Goal: Information Seeking & Learning: Check status

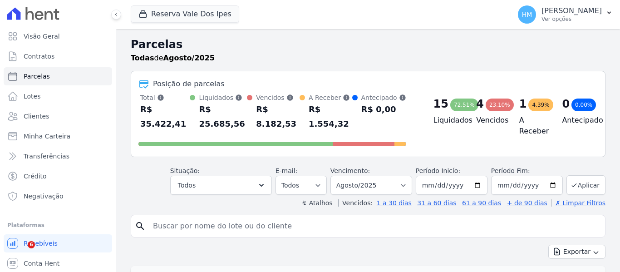
select select
drag, startPoint x: 113, startPoint y: 27, endPoint x: 108, endPoint y: 15, distance: 13.1
click at [108, 15] on div at bounding box center [111, 14] width 10 height 29
click at [117, 14] on icon at bounding box center [115, 14] width 5 height 5
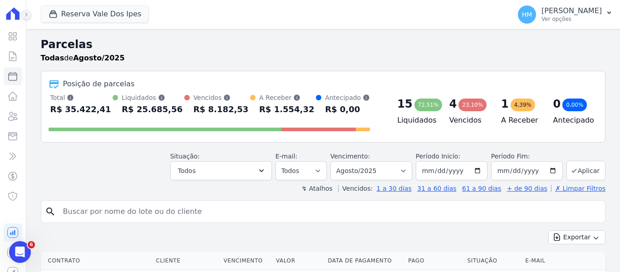
click at [25, 14] on icon at bounding box center [26, 14] width 5 height 5
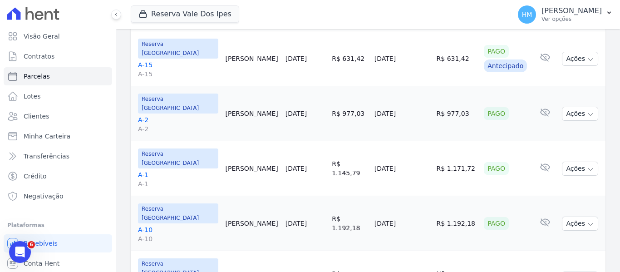
scroll to position [635, 0]
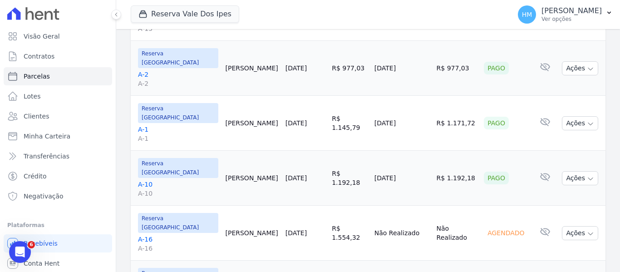
drag, startPoint x: 211, startPoint y: 212, endPoint x: 500, endPoint y: 206, distance: 289.5
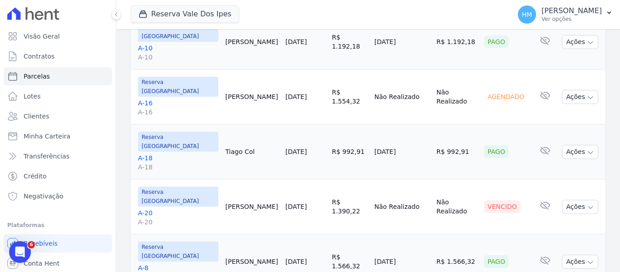
drag, startPoint x: 203, startPoint y: 211, endPoint x: 517, endPoint y: 213, distance: 314.4
drag, startPoint x: 205, startPoint y: 216, endPoint x: 529, endPoint y: 220, distance: 324.4
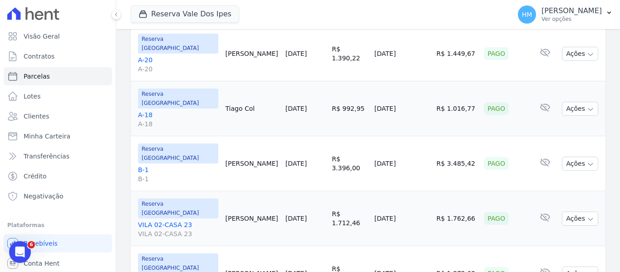
scroll to position [0, 0]
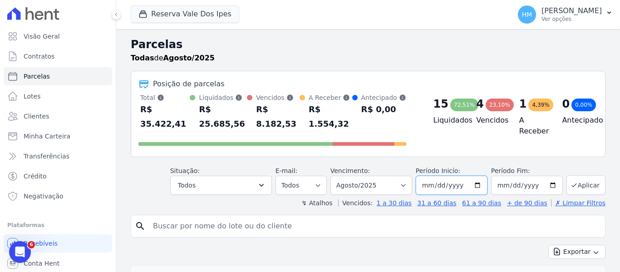
click at [483, 176] on input "2025-08-01" at bounding box center [452, 185] width 72 height 19
click at [476, 176] on input "2025-08-01" at bounding box center [452, 185] width 72 height 19
type input "2025-07-01"
click at [400, 176] on select "Filtrar por período ──────── Todos os meses Setembro/2024 Outubro/2024 Novembro…" at bounding box center [371, 185] width 82 height 19
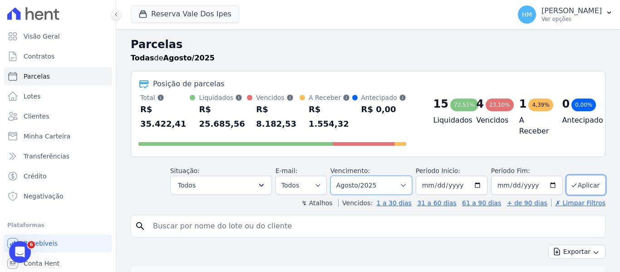
select select "07/2025"
click at [336, 176] on select "Filtrar por período ──────── Todos os meses Setembro/2024 Outubro/2024 Novembro…" at bounding box center [371, 185] width 82 height 19
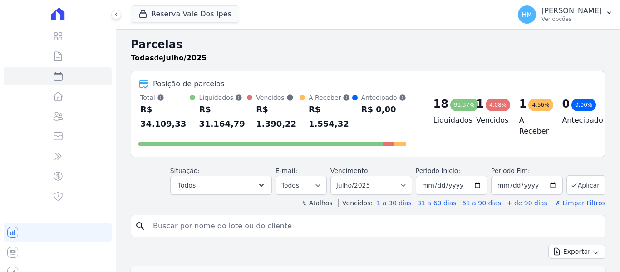
select select
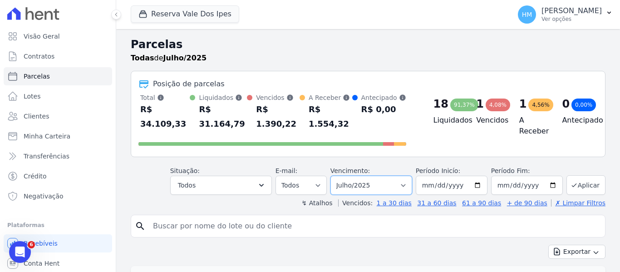
click at [407, 176] on select "Filtrar por período ──────── Todos os meses Setembro/2024 Outubro/2024 Novembro…" at bounding box center [371, 185] width 82 height 19
select select "06/2025"
click at [336, 176] on select "Filtrar por período ──────── Todos os meses Setembro/2024 Outubro/2024 Novembro…" at bounding box center [371, 185] width 82 height 19
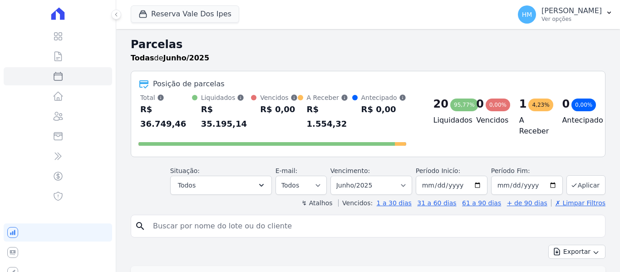
select select
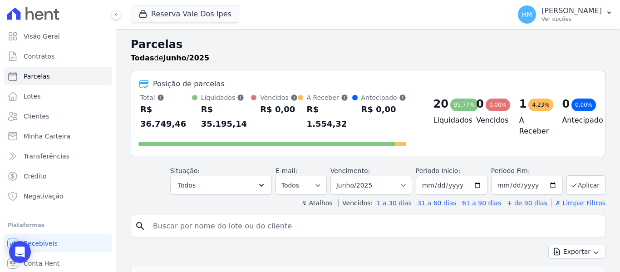
drag, startPoint x: 262, startPoint y: 113, endPoint x: 304, endPoint y: 110, distance: 42.3
click at [290, 104] on div "R$ 0,00" at bounding box center [278, 109] width 37 height 15
click at [339, 117] on div "Total [PERSON_NAME] parcelas pagas, vencidas, em aberto e agendadas. Não consid…" at bounding box center [272, 121] width 268 height 56
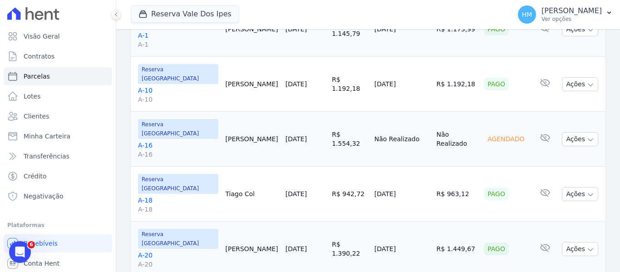
scroll to position [583, 0]
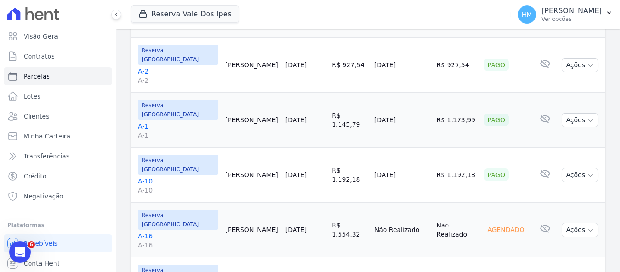
drag, startPoint x: 206, startPoint y: 124, endPoint x: 517, endPoint y: 127, distance: 311.7
click at [517, 202] on tr "Reserva Vale dos Ipes A-16 A-16 Elias Pitelli 20/06/2025 R$ 1.554,32 Não Realiz…" at bounding box center [368, 229] width 475 height 55
click at [516, 223] on div "Agendado" at bounding box center [506, 229] width 44 height 13
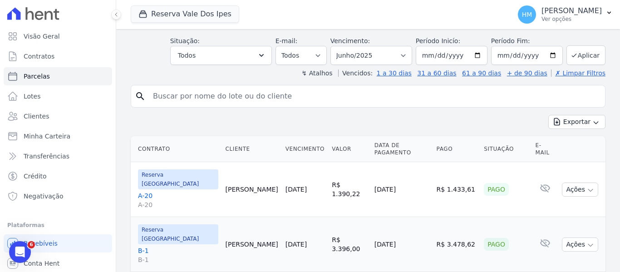
scroll to position [0, 0]
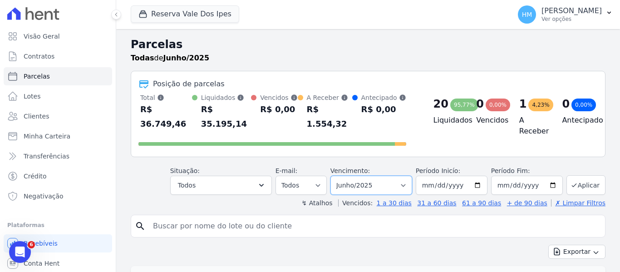
click at [408, 176] on select "Filtrar por período ──────── Todos os meses Setembro/2024 Outubro/2024 Novembro…" at bounding box center [371, 185] width 82 height 19
select select "05/2025"
click at [336, 176] on select "Filtrar por período ──────── Todos os meses Setembro/2024 Outubro/2024 Novembro…" at bounding box center [371, 185] width 82 height 19
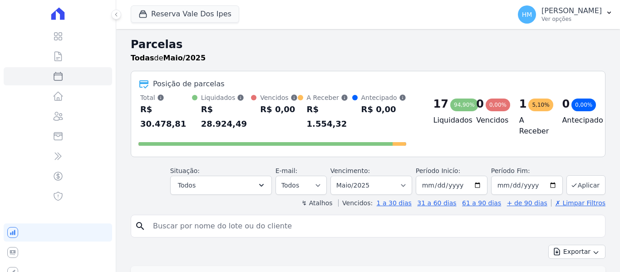
select select
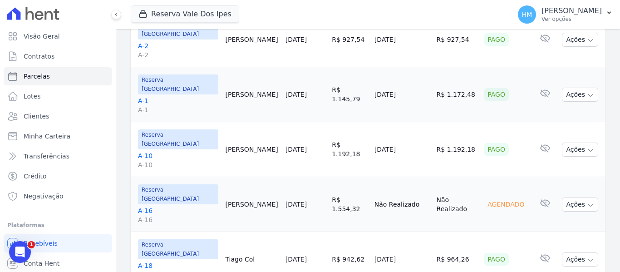
click at [496, 177] on td "Agendado" at bounding box center [505, 204] width 51 height 55
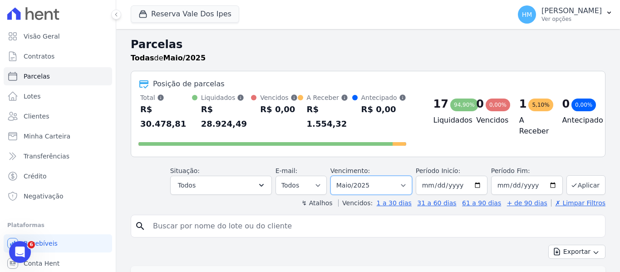
click at [406, 176] on select "Filtrar por período ──────── Todos os meses Setembro/2024 Outubro/2024 Novembro…" at bounding box center [371, 185] width 82 height 19
select select "04/2025"
click at [336, 176] on select "Filtrar por período ──────── Todos os meses Setembro/2024 Outubro/2024 Novembro…" at bounding box center [371, 185] width 82 height 19
select select
drag, startPoint x: 257, startPoint y: 109, endPoint x: 300, endPoint y: 104, distance: 43.8
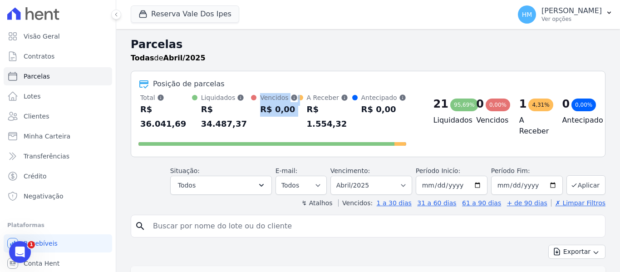
click at [300, 104] on div "Total Soma das parcelas pagas, vencidas, em aberto e agendadas. Não considera p…" at bounding box center [272, 112] width 268 height 38
drag, startPoint x: 326, startPoint y: 112, endPoint x: 342, endPoint y: 108, distance: 16.9
click at [342, 108] on div "R$ 1.554,32" at bounding box center [329, 116] width 45 height 29
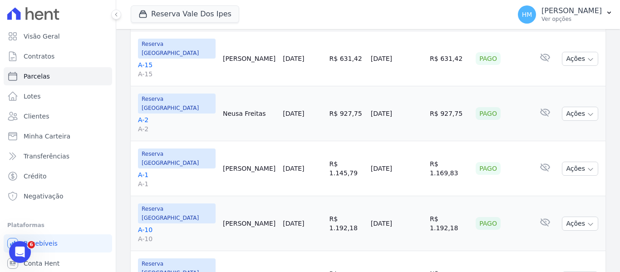
scroll to position [726, 0]
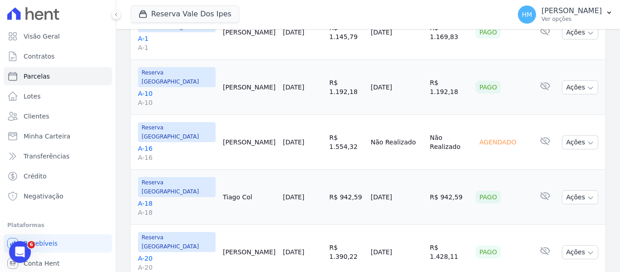
drag, startPoint x: 482, startPoint y: 139, endPoint x: 499, endPoint y: 137, distance: 17.3
click at [499, 137] on td "Agendado" at bounding box center [502, 142] width 60 height 55
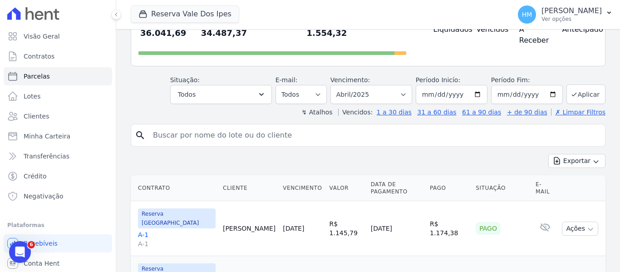
scroll to position [0, 0]
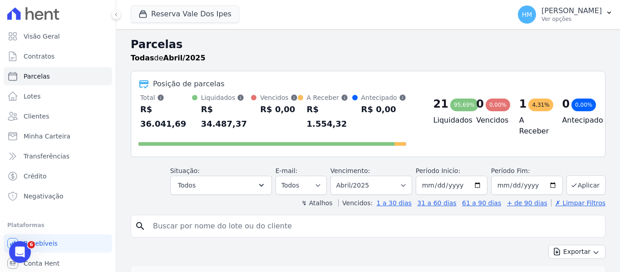
drag, startPoint x: 252, startPoint y: 214, endPoint x: 417, endPoint y: 50, distance: 232.6
click at [417, 50] on h2 "Parcelas" at bounding box center [368, 44] width 475 height 16
